Goal: Information Seeking & Learning: Learn about a topic

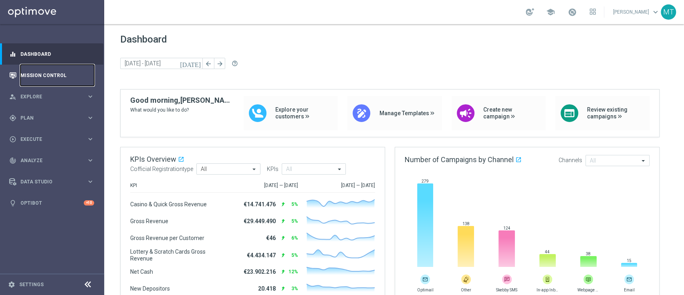
click at [38, 80] on link "Mission Control" at bounding box center [57, 75] width 74 height 21
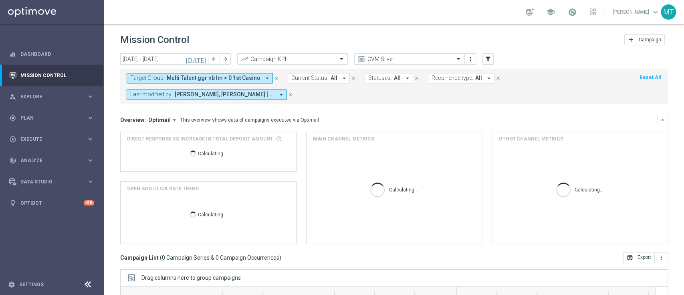
click at [189, 75] on span "Multi Talent ggr nb lm > 0 1st Casino" at bounding box center [214, 78] width 94 height 7
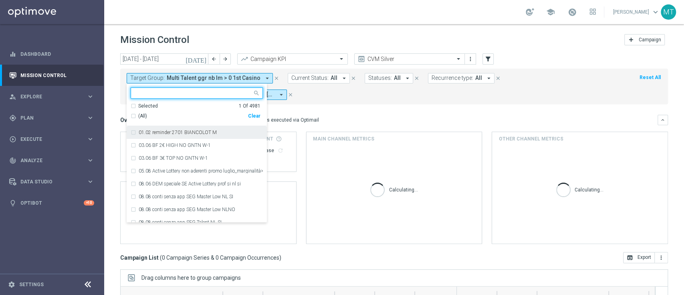
click at [141, 105] on div "Selected" at bounding box center [148, 106] width 20 height 7
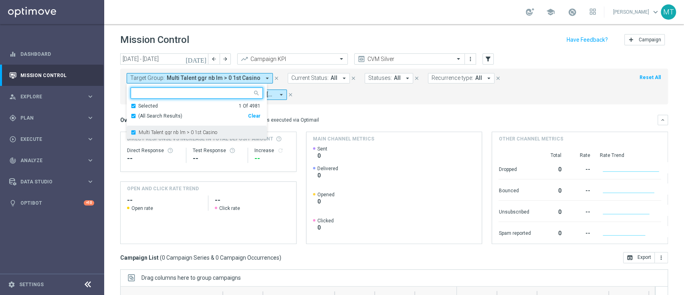
click at [145, 130] on label "Multi Talent ggr nb lm > 0 1st Casino" at bounding box center [178, 132] width 79 height 5
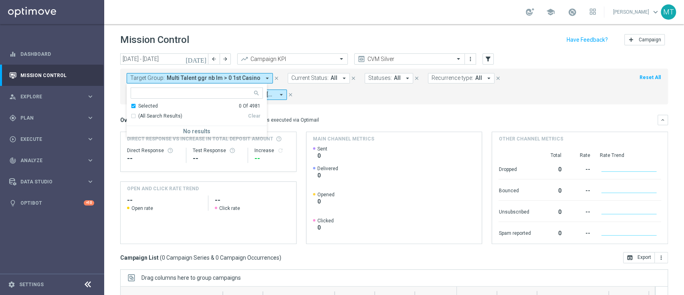
click at [138, 105] on div "Selected" at bounding box center [148, 106] width 20 height 7
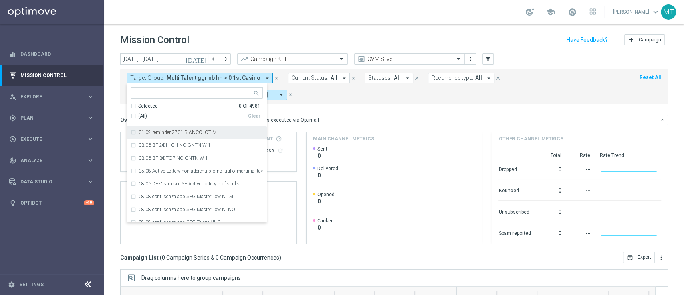
click at [144, 90] on input "text" at bounding box center [193, 93] width 117 height 7
paste input "Master Low only 1st pref casino lm excl prev camp"
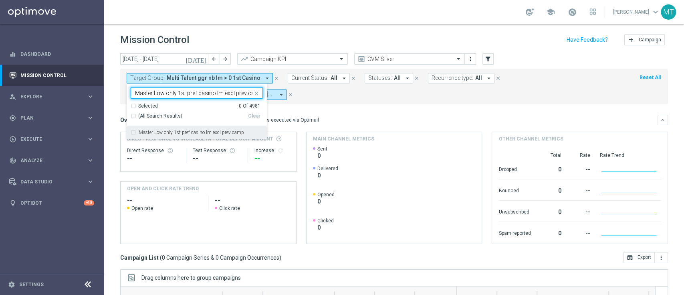
scroll to position [0, 6]
click at [144, 133] on label "Master Low only 1st pref casino lm excl prev camp" at bounding box center [191, 132] width 105 height 5
type input "Master Low only 1st pref casino lm excl prev camp"
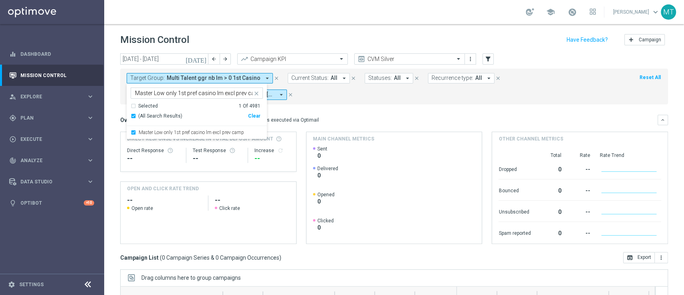
click at [356, 119] on div "Overview: Optimail arrow_drop_down This overview shows data of campaigns execut…" at bounding box center [388, 119] width 537 height 7
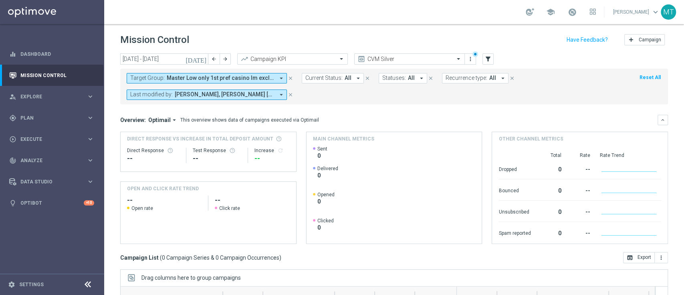
click at [203, 61] on icon "[DATE]" at bounding box center [197, 58] width 22 height 7
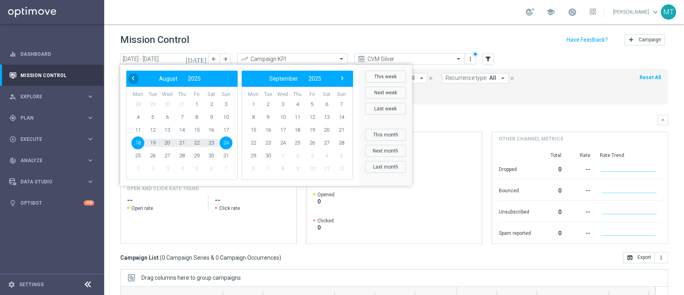
click at [132, 81] on span "‹" at bounding box center [133, 78] width 10 height 10
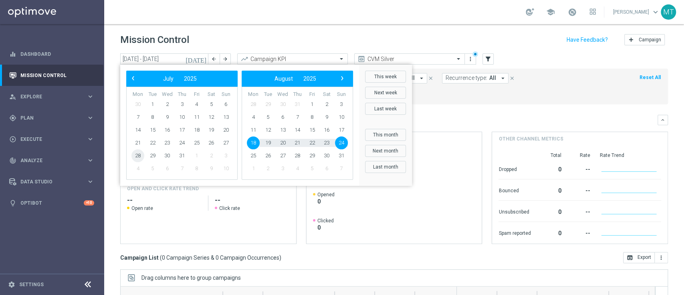
click at [135, 155] on span "28" at bounding box center [137, 155] width 13 height 13
click at [344, 102] on span "3" at bounding box center [341, 104] width 13 height 13
type input "28 Jul 2025 - 03 Aug 2025"
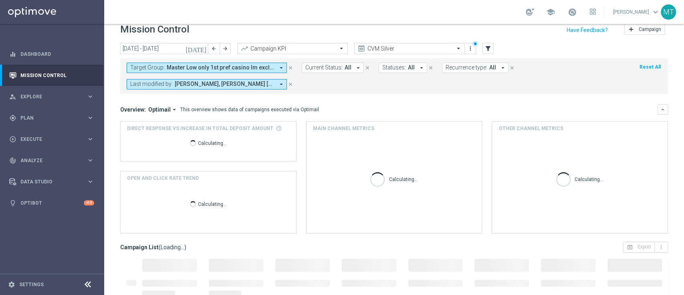
scroll to position [10, 0]
click at [205, 64] on button "Target Group: Master Low only 1st pref casino lm excl prev camp arrow_drop_down" at bounding box center [207, 68] width 160 height 10
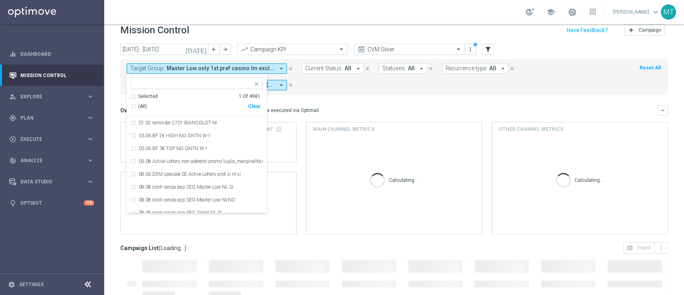
click at [204, 64] on button "Target Group: Master Low only 1st pref casino lm excl prev camp arrow_drop_down" at bounding box center [207, 68] width 160 height 10
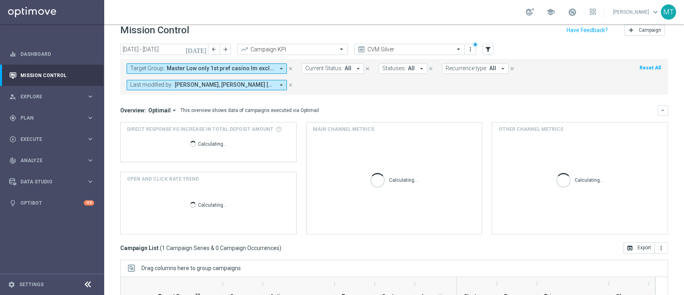
click at [344, 104] on mini-dashboard "Overview: Optimail arrow_drop_down This overview shows data of campaigns execut…" at bounding box center [394, 168] width 548 height 147
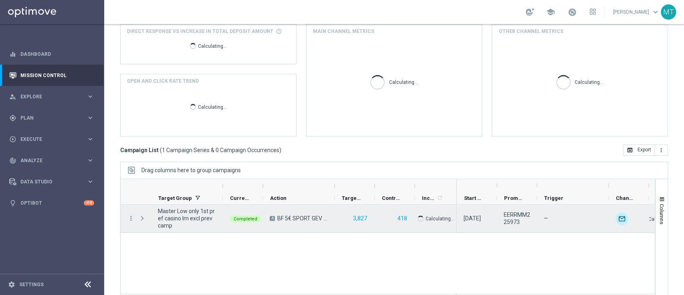
scroll to position [108, 0]
click at [130, 216] on icon "more_vert" at bounding box center [130, 217] width 7 height 7
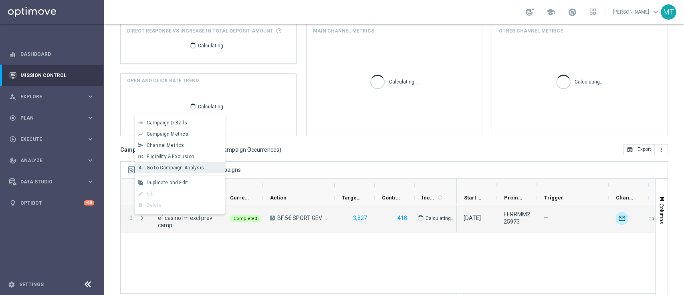
click at [164, 168] on span "Go to Campaign Analysis" at bounding box center [175, 168] width 57 height 6
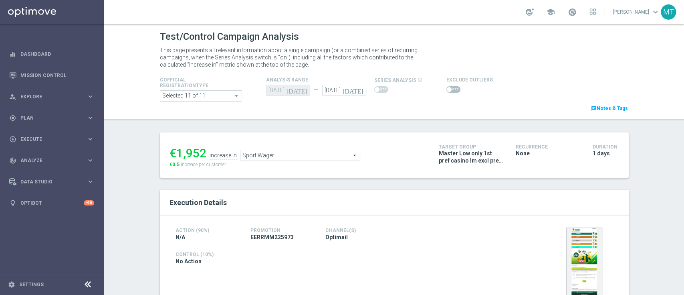
click at [360, 89] on icon "[DATE]" at bounding box center [355, 89] width 24 height 9
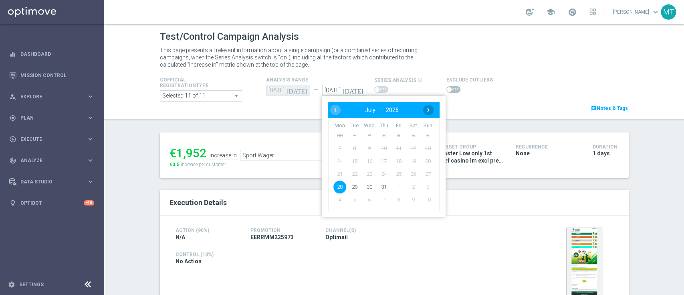
click at [423, 113] on span "›" at bounding box center [428, 110] width 10 height 10
click at [424, 131] on span "3" at bounding box center [427, 135] width 13 height 13
type input "[DATE]"
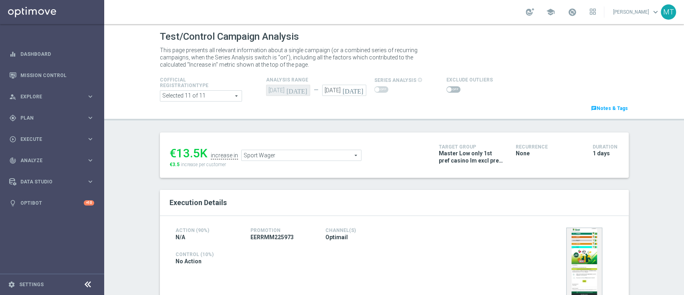
click at [328, 156] on span "Sport Wager" at bounding box center [301, 155] width 119 height 10
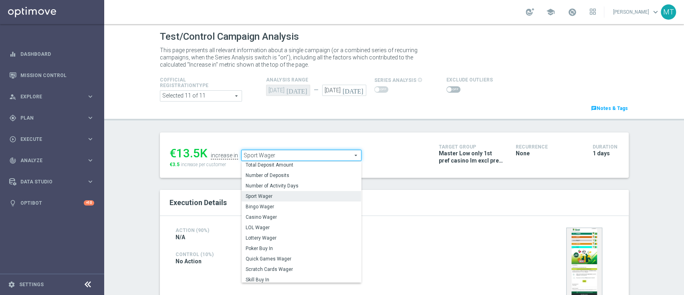
scroll to position [39, 0]
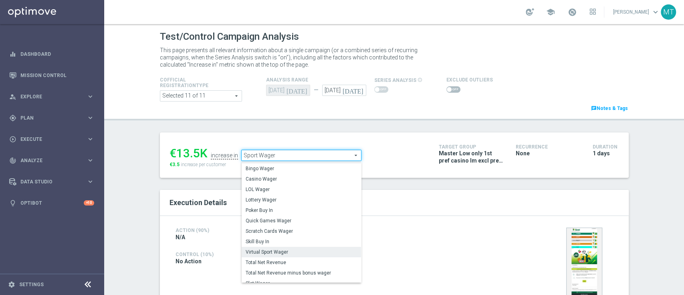
click at [282, 253] on span "Virtual Sport Wager" at bounding box center [301, 251] width 111 height 6
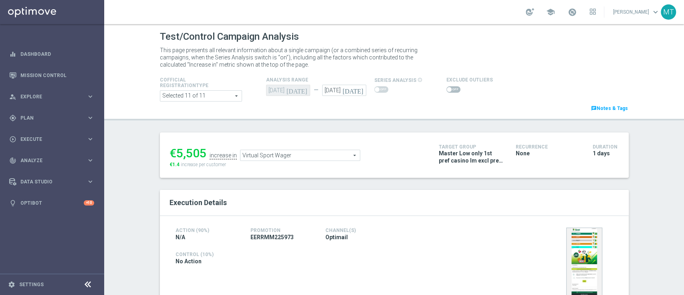
click at [254, 151] on span "Virtual Sport Wager" at bounding box center [299, 155] width 119 height 10
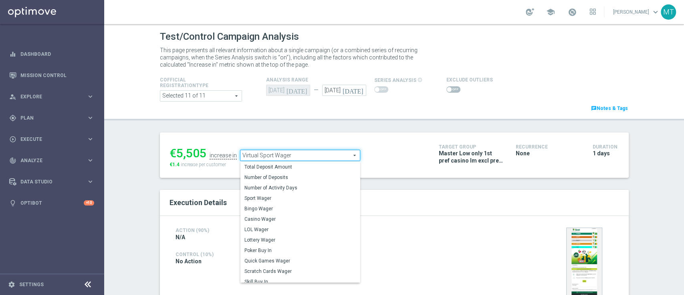
click at [254, 151] on span "Virtual Sport Wager" at bounding box center [299, 155] width 119 height 10
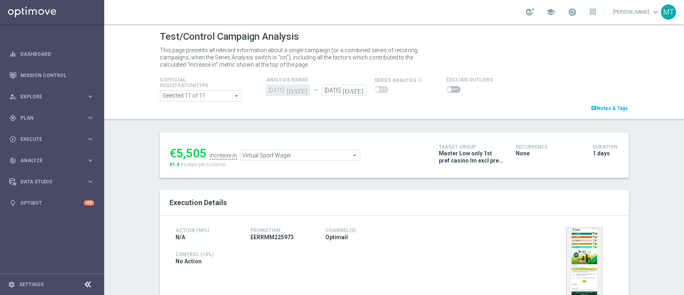
click at [255, 157] on span "Virtual Sport Wager" at bounding box center [299, 155] width 119 height 10
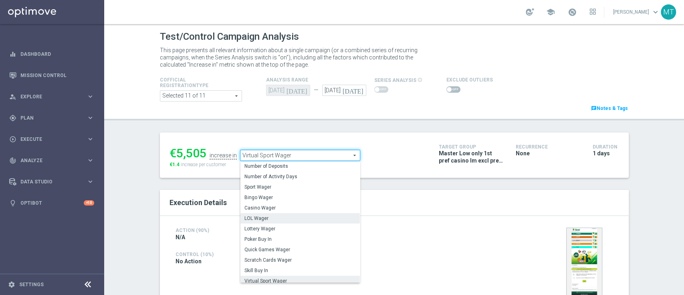
scroll to position [11, 0]
click at [296, 261] on span "Scratch Cards Wager" at bounding box center [299, 259] width 111 height 6
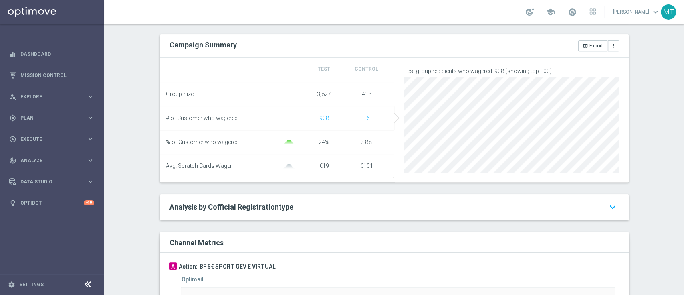
scroll to position [48, 0]
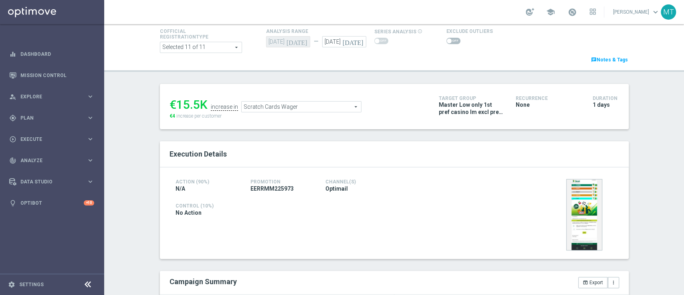
click at [299, 109] on span "Scratch Cards Wager" at bounding box center [301, 106] width 119 height 10
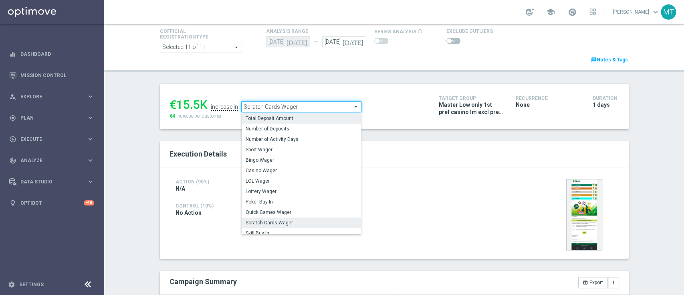
click at [299, 114] on label "Total Deposit Amount" at bounding box center [301, 118] width 119 height 10
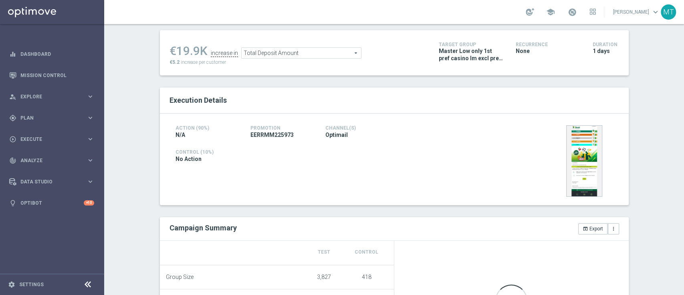
scroll to position [82, 0]
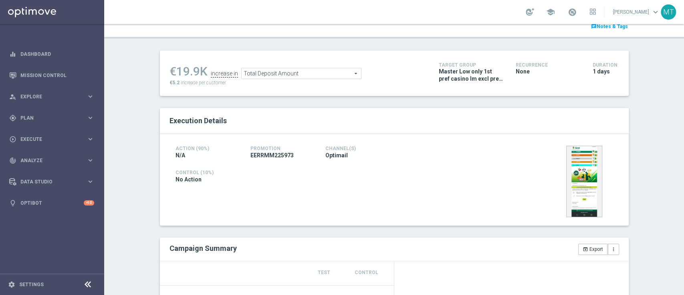
click at [260, 77] on span "Total Deposit Amount" at bounding box center [301, 73] width 119 height 10
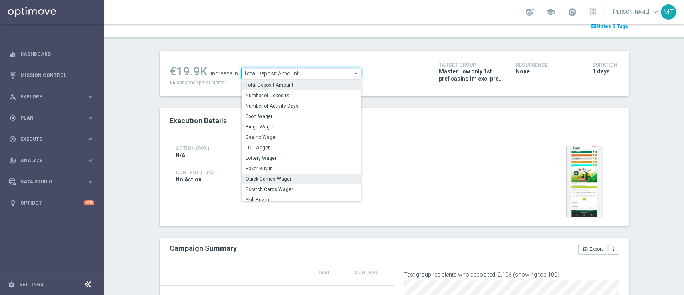
scroll to position [115, 0]
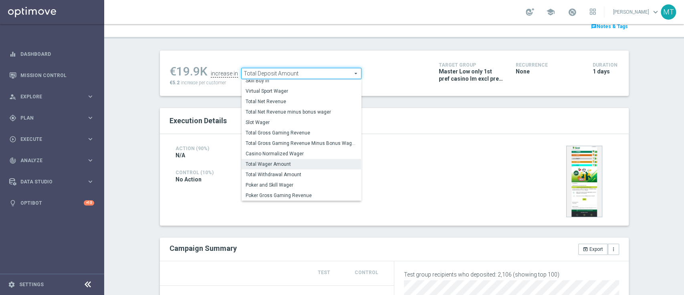
click at [262, 161] on span "Total Wager Amount" at bounding box center [301, 164] width 111 height 6
type input "Total Wager Amount"
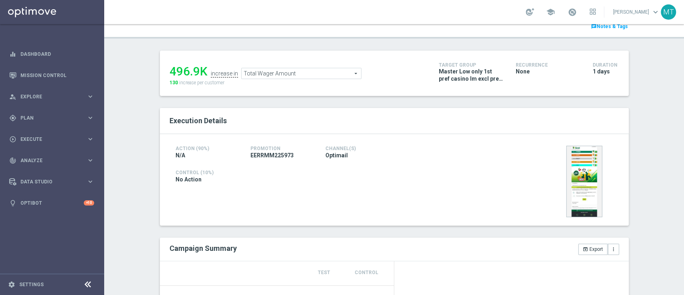
click at [262, 162] on h4 at bounding box center [320, 165] width 288 height 6
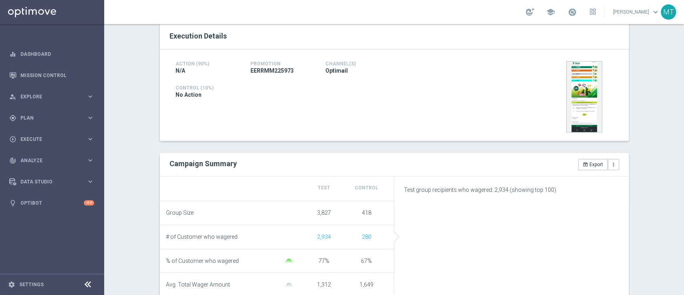
scroll to position [167, 0]
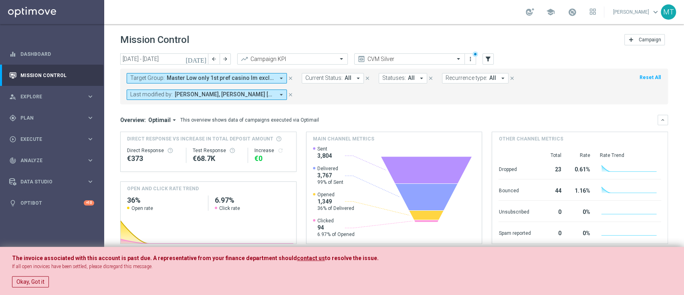
scroll to position [108, 0]
